Goal: Book appointment/travel/reservation

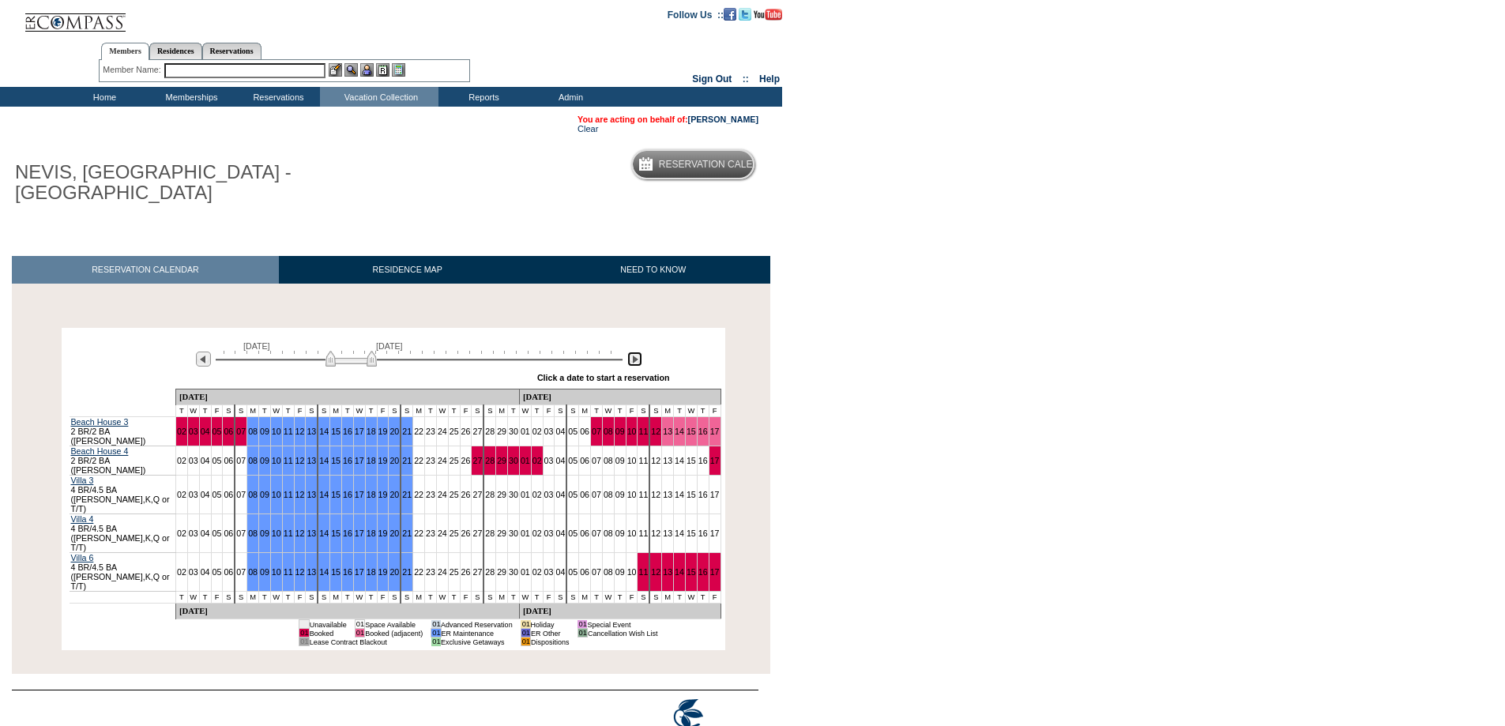
click at [637, 357] on img at bounding box center [634, 359] width 15 height 15
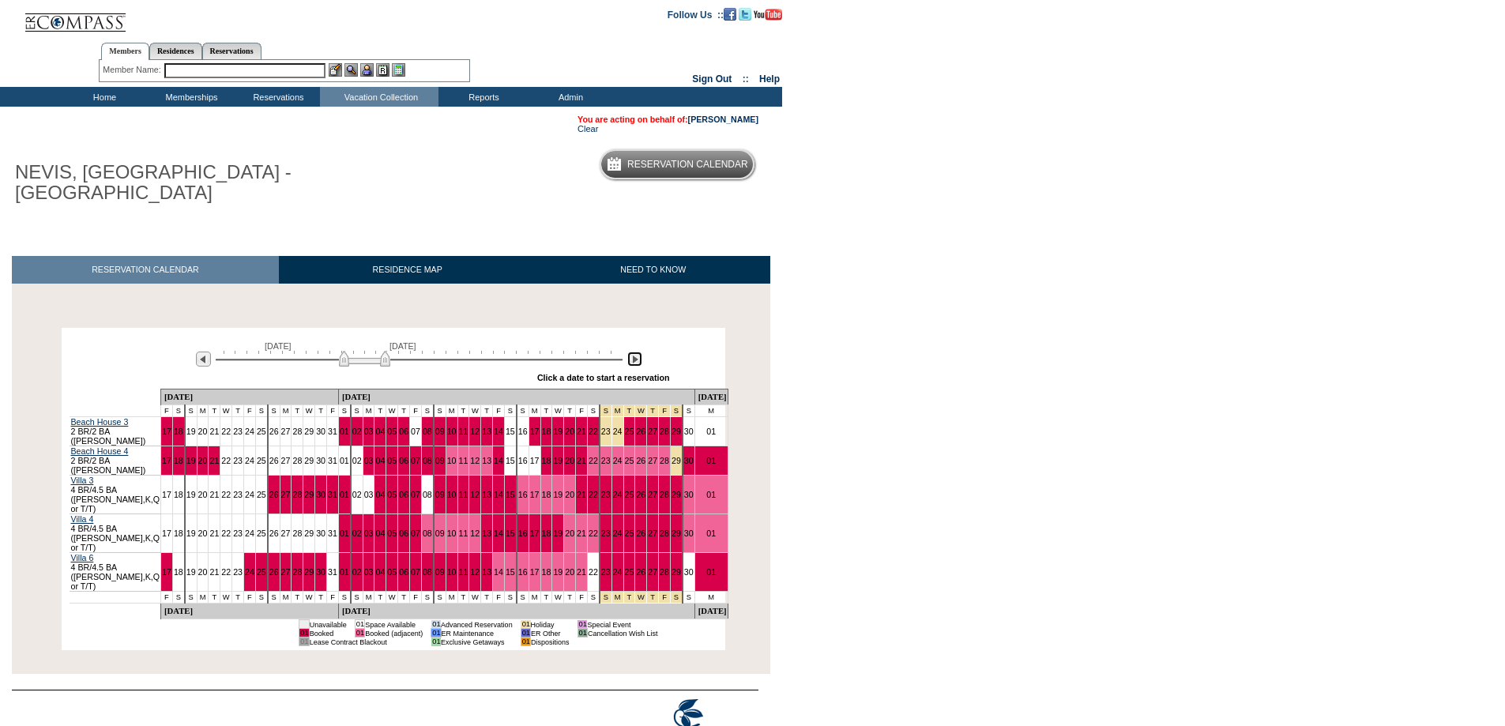
click at [636, 357] on img at bounding box center [634, 359] width 15 height 15
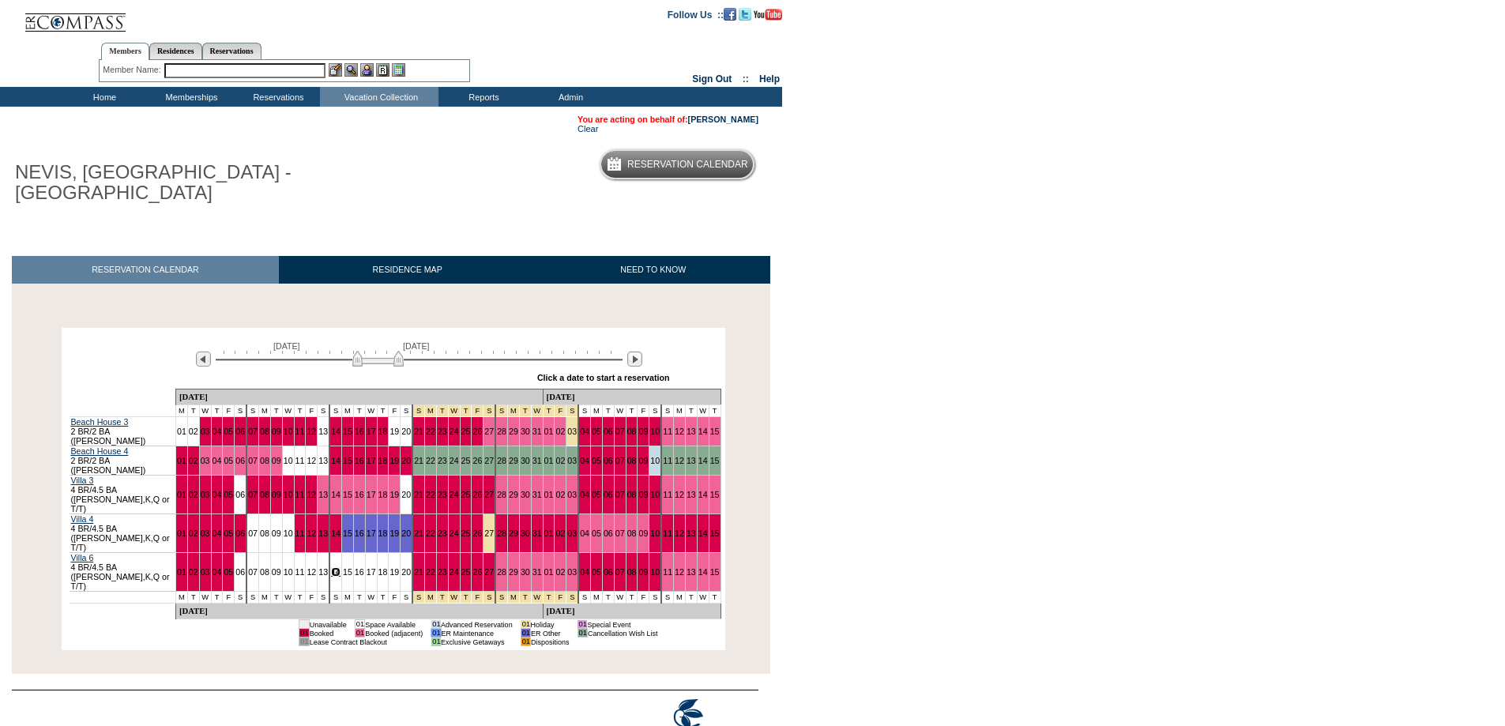
click at [331, 567] on link "14" at bounding box center [335, 571] width 9 height 9
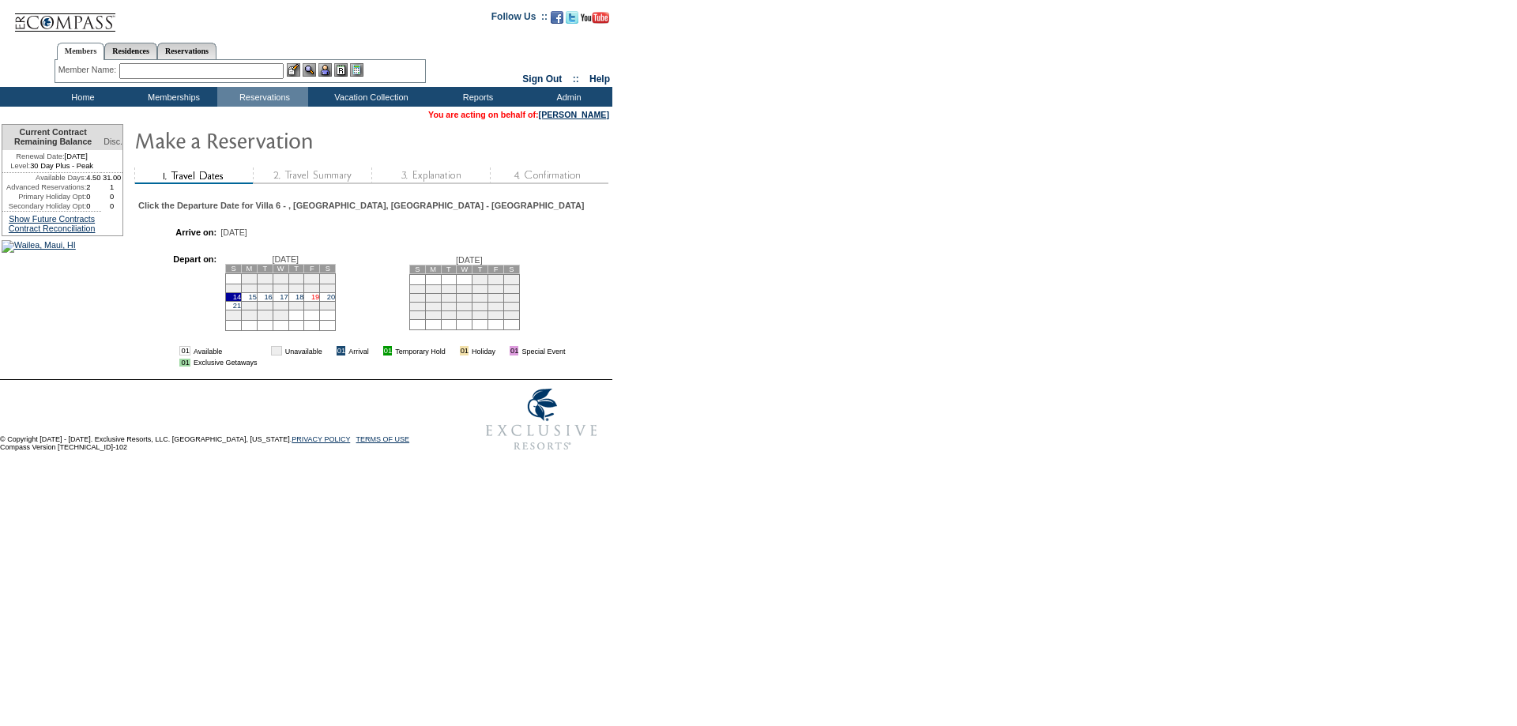
click at [318, 301] on link "19" at bounding box center [315, 297] width 8 height 8
